Goal: Task Accomplishment & Management: Use online tool/utility

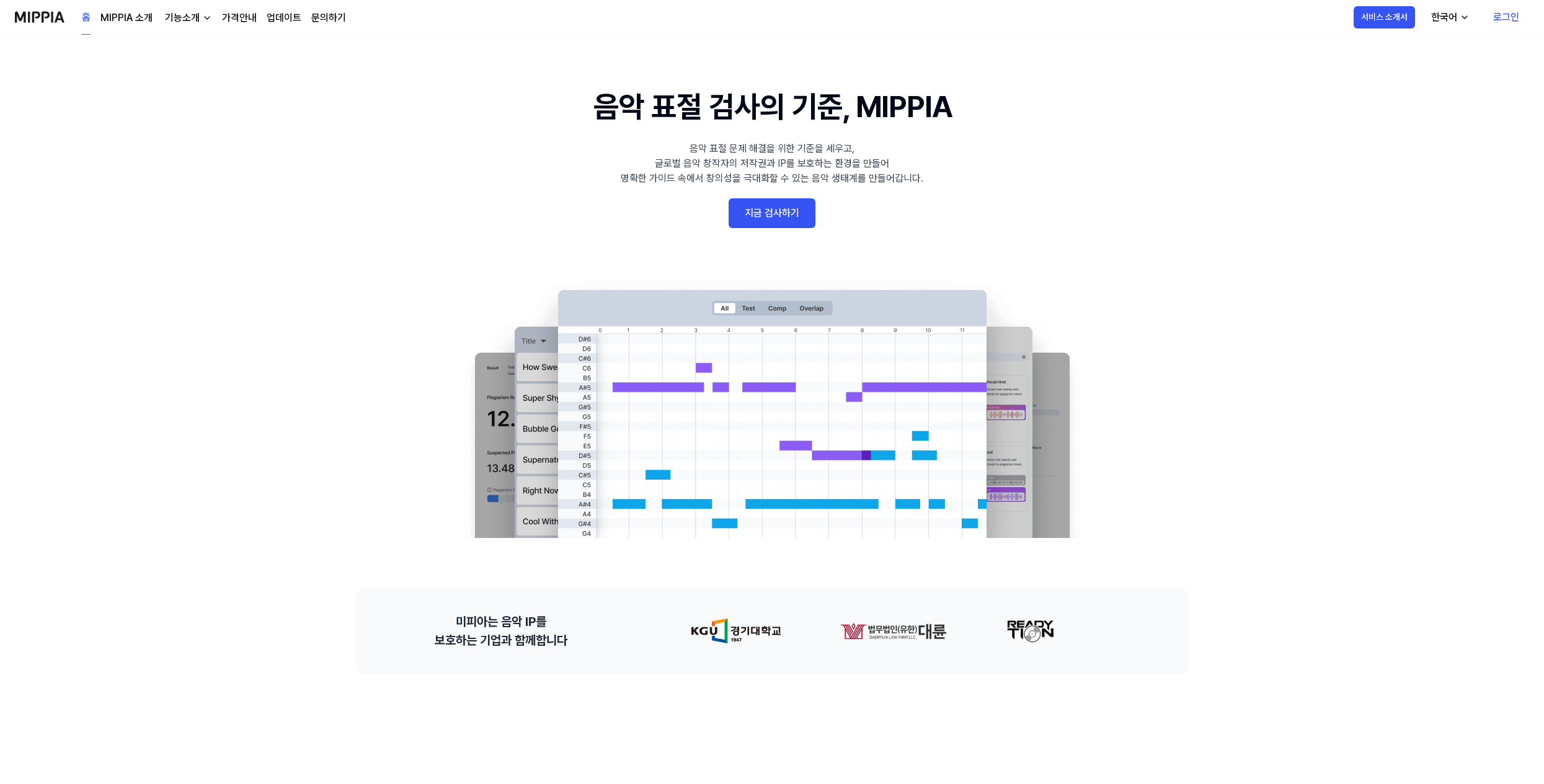
click at [1522, 18] on link "로그인" at bounding box center [1506, 17] width 46 height 34
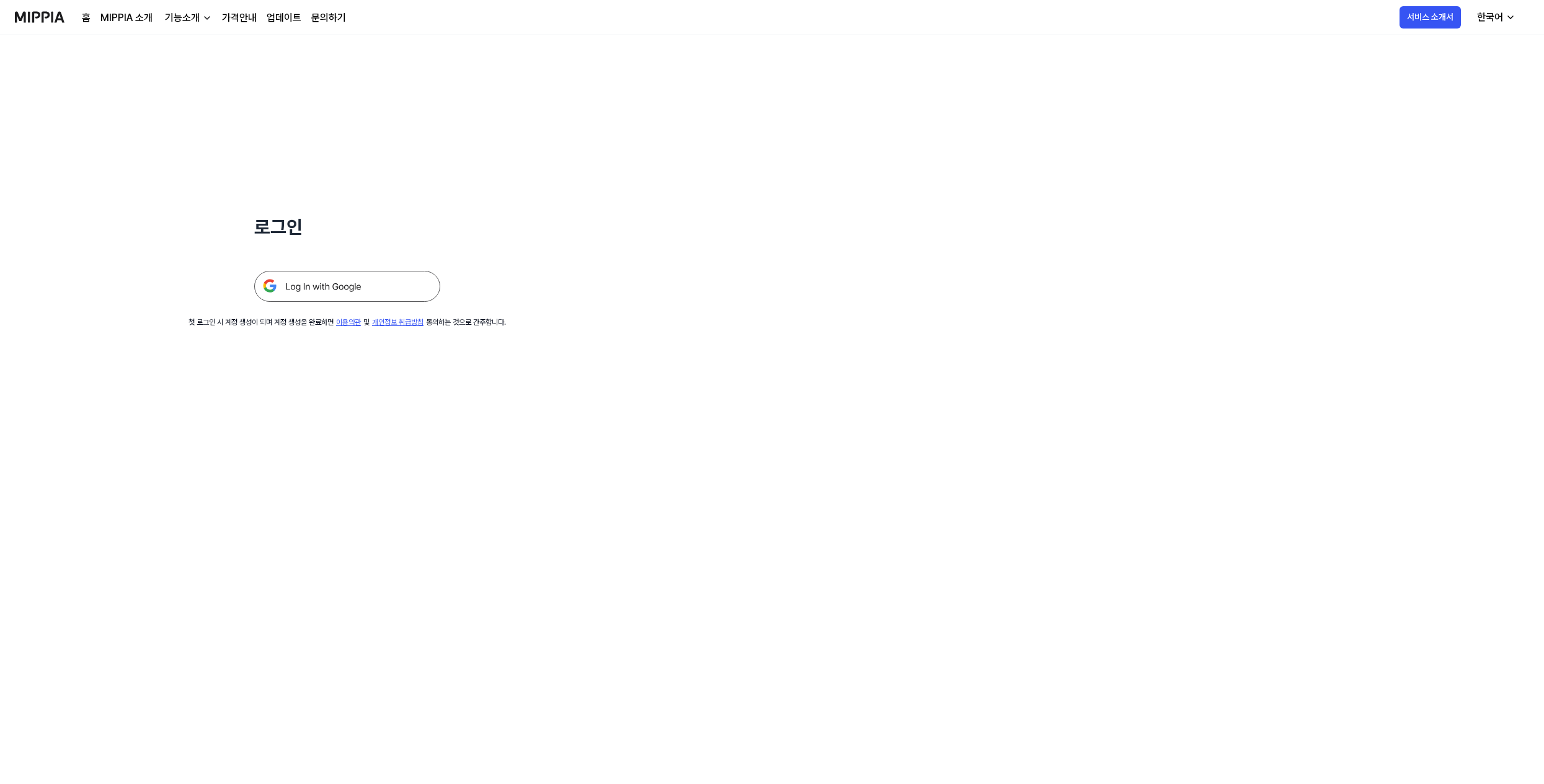
click at [357, 285] on img at bounding box center [347, 287] width 186 height 31
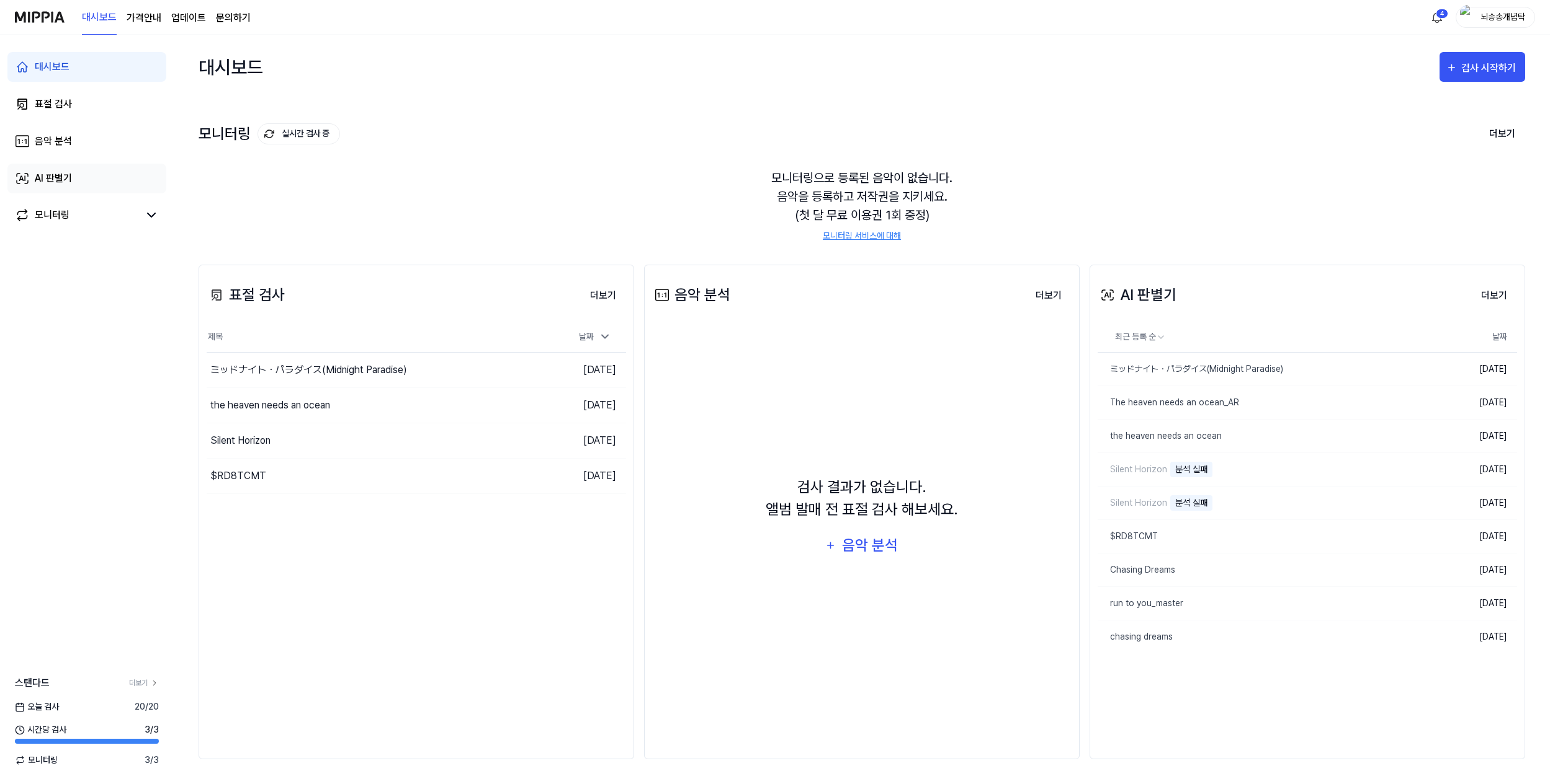
click at [83, 179] on link "AI 판별기" at bounding box center [87, 179] width 159 height 30
